Goal: Transaction & Acquisition: Obtain resource

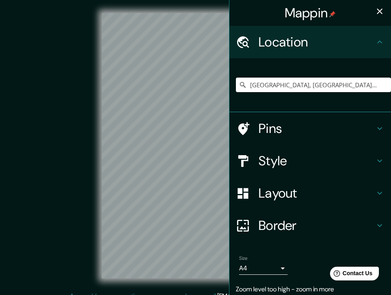
click at [231, 248] on div "Mappin Location [GEOGRAPHIC_DATA], [GEOGRAPHIC_DATA], [GEOGRAPHIC_DATA] [GEOGRA…" at bounding box center [195, 152] width 391 height 304
click at [133, 8] on div "© Mapbox © OpenStreetMap Improve this map" at bounding box center [195, 145] width 378 height 291
click at [294, 89] on input "[GEOGRAPHIC_DATA], [GEOGRAPHIC_DATA], [GEOGRAPHIC_DATA]" at bounding box center [313, 85] width 155 height 15
click at [385, 84] on icon "Clear" at bounding box center [384, 84] width 5 height 5
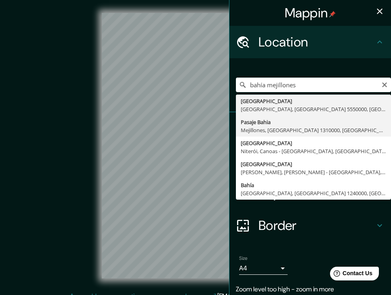
type input "Pasaje Bahia, [GEOGRAPHIC_DATA], [GEOGRAPHIC_DATA] 1310000, [GEOGRAPHIC_DATA]"
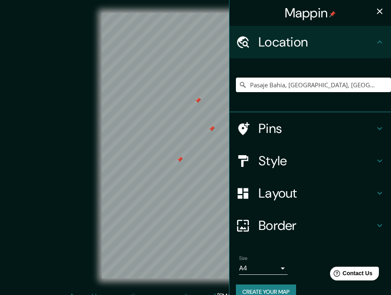
click at [310, 132] on h4 "Pins" at bounding box center [316, 128] width 116 height 16
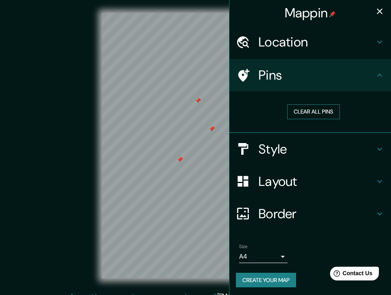
click at [325, 113] on button "Clear all pins" at bounding box center [313, 111] width 52 height 15
click at [302, 149] on h4 "Style" at bounding box center [316, 149] width 116 height 16
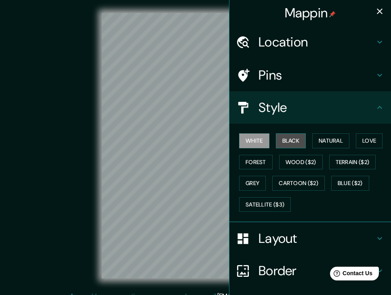
click at [294, 143] on button "Black" at bounding box center [291, 140] width 30 height 15
click at [255, 140] on button "White" at bounding box center [254, 140] width 30 height 15
click at [274, 237] on h4 "Layout" at bounding box center [316, 238] width 116 height 16
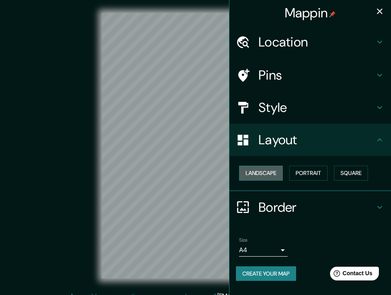
click at [268, 176] on button "Landscape" at bounding box center [261, 173] width 44 height 15
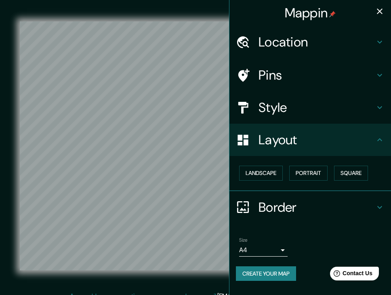
click at [258, 244] on body "Mappin Location [GEOGRAPHIC_DATA] [GEOGRAPHIC_DATA], [GEOGRAPHIC_DATA], [GEOGRA…" at bounding box center [195, 147] width 391 height 295
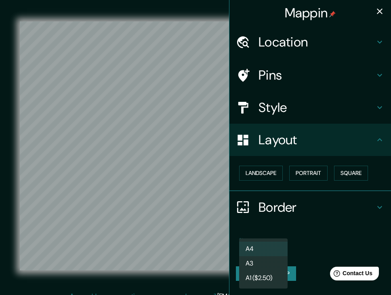
click at [266, 243] on li "A4" at bounding box center [263, 248] width 48 height 15
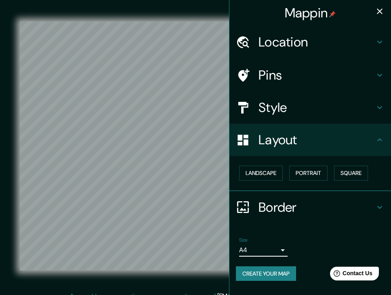
click at [296, 234] on div "Size A4 single" at bounding box center [310, 247] width 149 height 26
click at [381, 204] on icon at bounding box center [380, 207] width 10 height 10
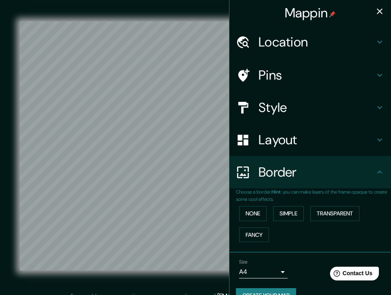
click at [378, 11] on icon "button" at bounding box center [380, 11] width 10 height 10
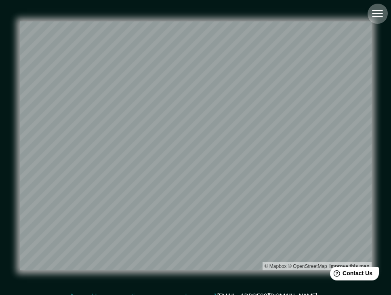
click at [377, 15] on icon "button" at bounding box center [377, 13] width 14 height 14
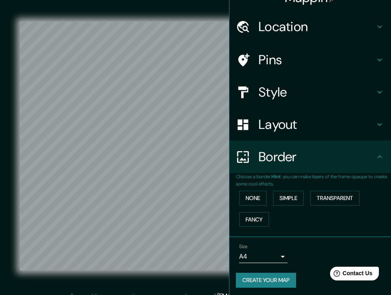
scroll to position [15, 0]
click at [275, 273] on button "Create your map" at bounding box center [266, 280] width 60 height 15
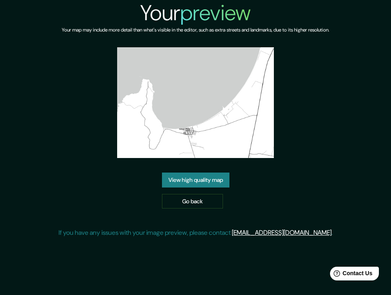
click at [211, 182] on link "View high quality map" at bounding box center [195, 179] width 67 height 15
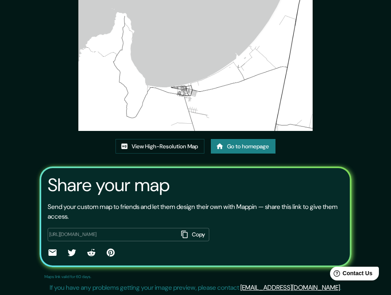
scroll to position [67, 0]
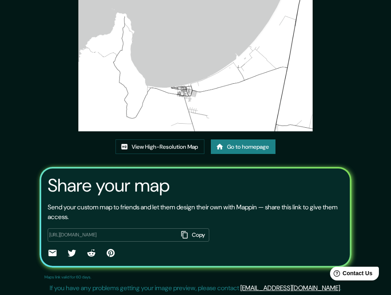
click at [182, 232] on button "Copy" at bounding box center [193, 234] width 31 height 13
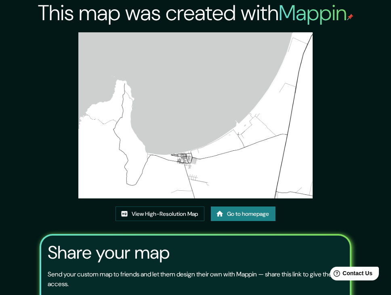
scroll to position [0, 0]
click at [174, 216] on link "View High-Resolution Map" at bounding box center [159, 213] width 89 height 15
click at [178, 147] on img at bounding box center [195, 115] width 235 height 166
